Goal: Find specific page/section: Find specific page/section

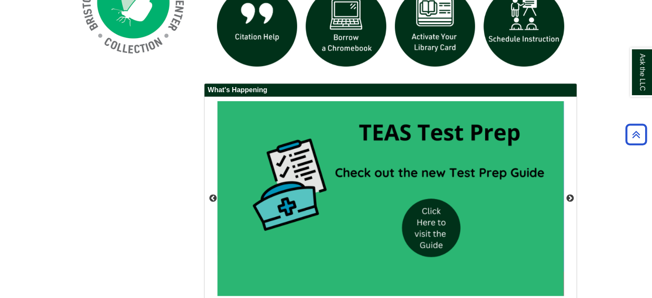
scroll to position [778, 0]
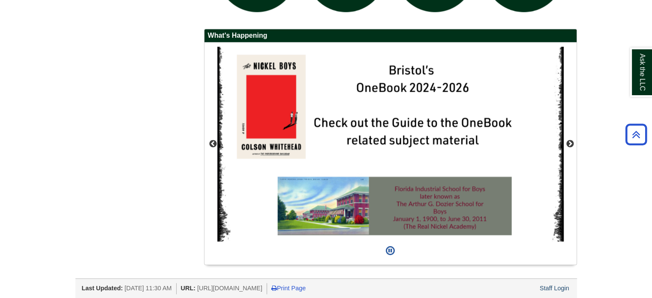
drag, startPoint x: 652, startPoint y: 272, endPoint x: 658, endPoint y: 242, distance: 31.1
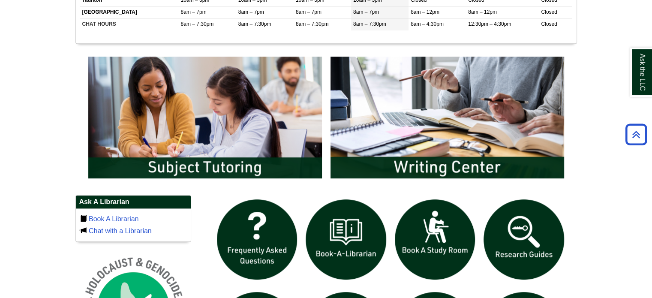
scroll to position [419, 0]
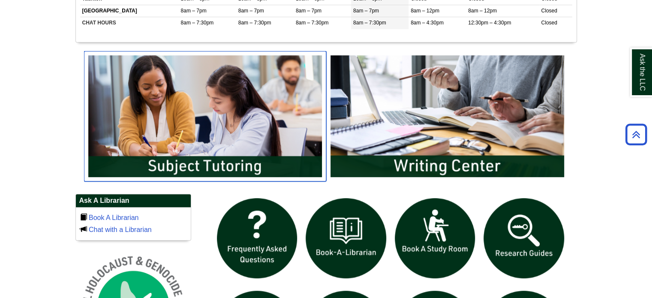
click at [286, 140] on img "slideshow" at bounding box center [205, 116] width 242 height 130
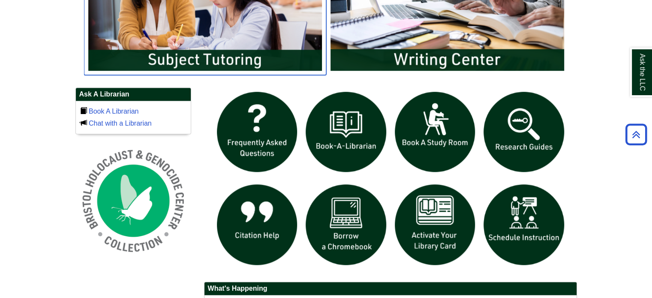
scroll to position [468, 0]
